Goal: Task Accomplishment & Management: Use online tool/utility

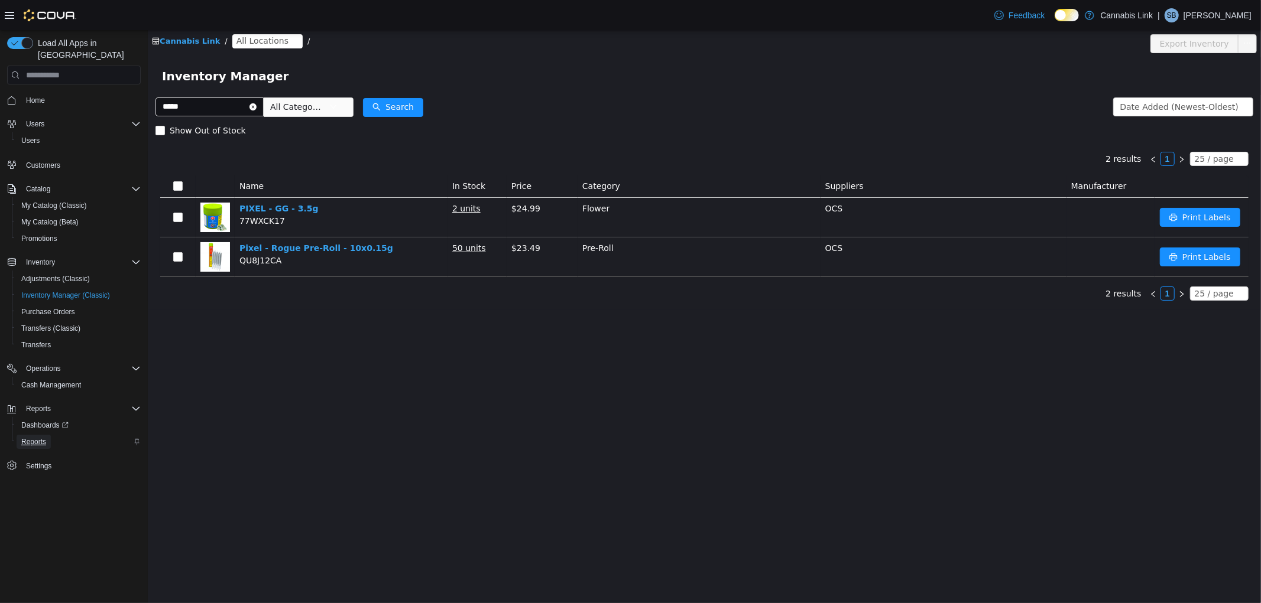
click at [36, 435] on span "Reports" at bounding box center [33, 442] width 25 height 14
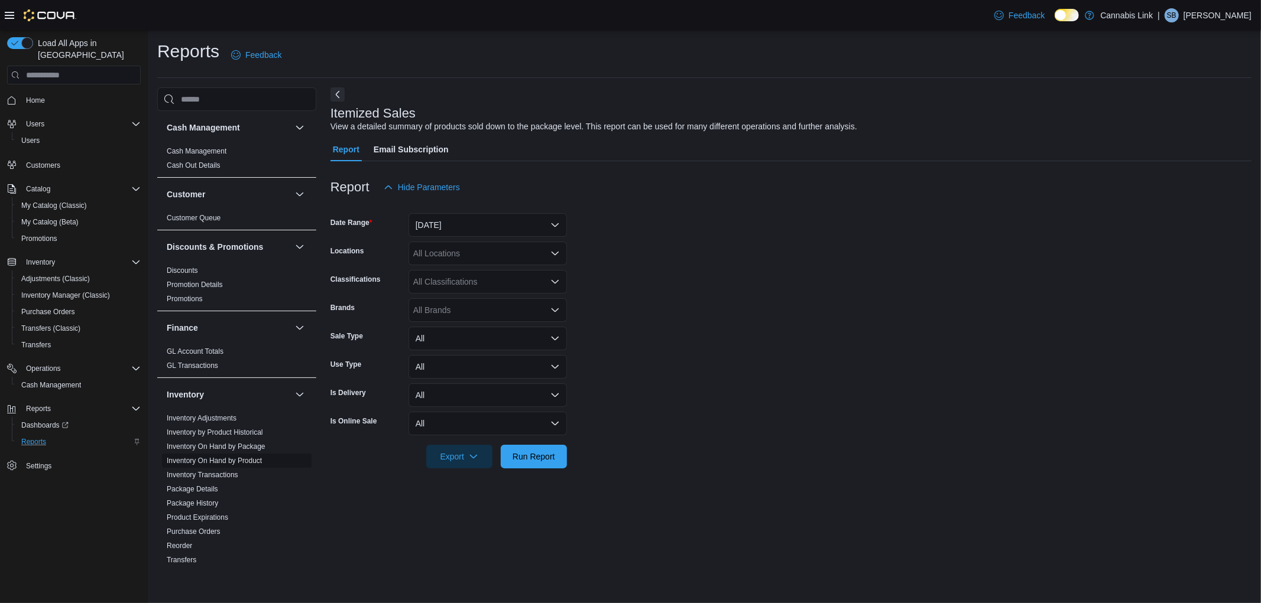
click at [220, 456] on span "Inventory On Hand by Product" at bounding box center [214, 460] width 95 height 9
click at [248, 462] on link "Inventory On Hand by Product" at bounding box center [214, 461] width 95 height 8
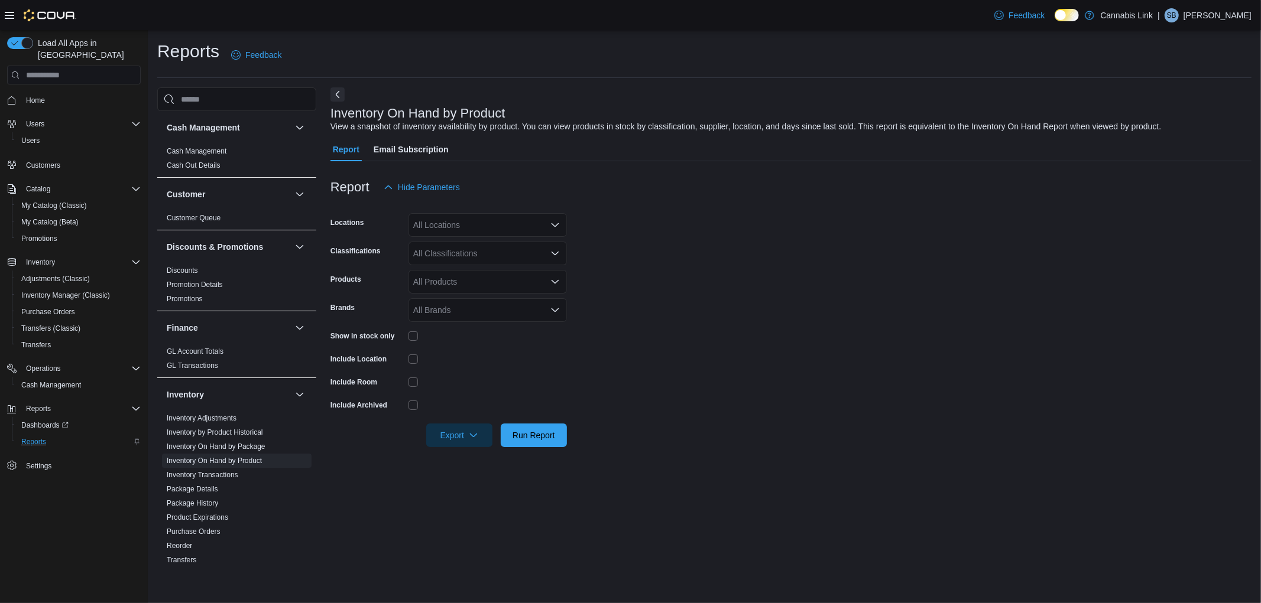
click at [476, 229] on div "All Locations" at bounding box center [487, 225] width 158 height 24
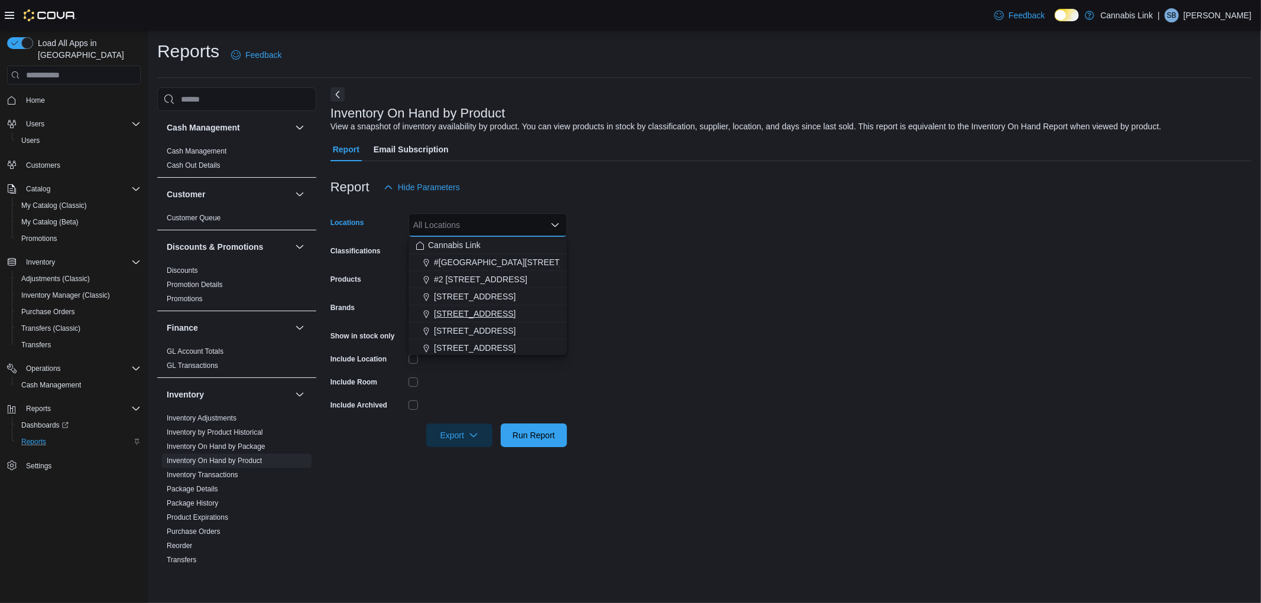
click at [486, 313] on span "[STREET_ADDRESS]" at bounding box center [475, 314] width 82 height 12
drag, startPoint x: 755, startPoint y: 294, endPoint x: 622, endPoint y: 273, distance: 134.0
click at [755, 293] on form "Locations [STREET_ADDRESS] Selected. [STREET_ADDRESS] Press Backspace to delete…" at bounding box center [790, 323] width 921 height 248
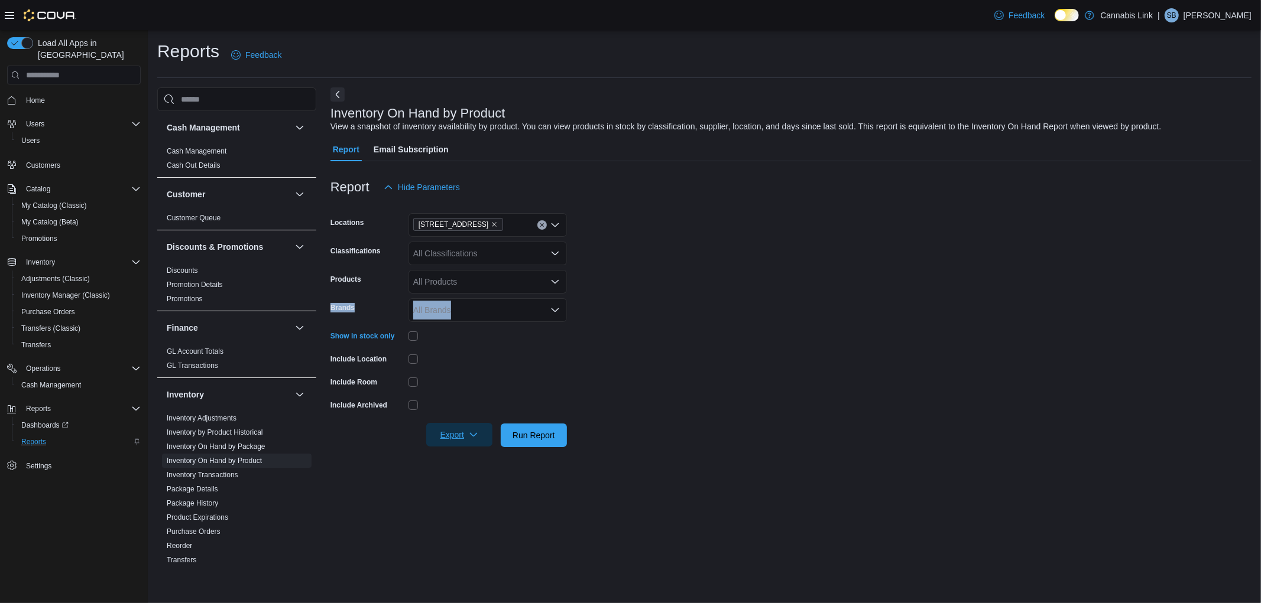
drag, startPoint x: 457, startPoint y: 433, endPoint x: 445, endPoint y: 435, distance: 12.1
click at [456, 432] on span "Export" at bounding box center [459, 435] width 52 height 24
click at [456, 456] on span "Export to Excel" at bounding box center [460, 458] width 53 height 9
